Goal: Transaction & Acquisition: Purchase product/service

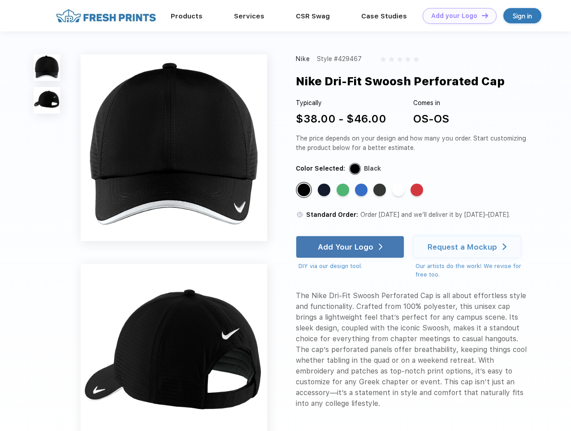
click at [457, 16] on link "Add your Logo Design Tool" at bounding box center [460, 16] width 74 height 16
click at [0, 0] on div "Design Tool" at bounding box center [0, 0] width 0 height 0
click at [481, 15] on link "Add your Logo Design Tool" at bounding box center [460, 16] width 74 height 16
click at [47, 67] on img at bounding box center [47, 67] width 26 height 26
click at [47, 100] on img at bounding box center [47, 100] width 26 height 26
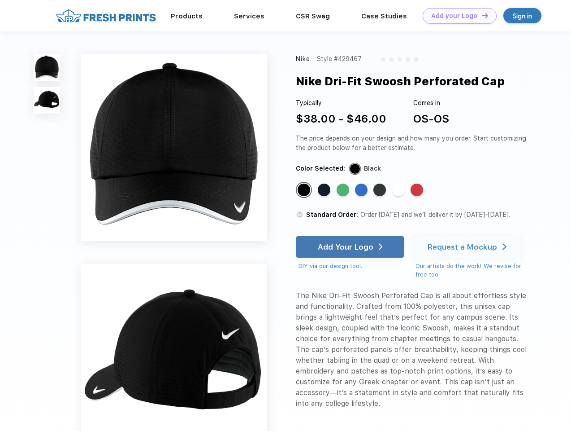
click at [305, 190] on div "Standard Color" at bounding box center [304, 189] width 13 height 13
click at [325, 190] on div "Standard Color" at bounding box center [324, 189] width 13 height 13
click at [344, 190] on div "Standard Color" at bounding box center [343, 189] width 13 height 13
click at [362, 190] on div "Standard Color" at bounding box center [361, 189] width 13 height 13
click at [381, 190] on div "Standard Color" at bounding box center [380, 189] width 13 height 13
